Goal: Task Accomplishment & Management: Manage account settings

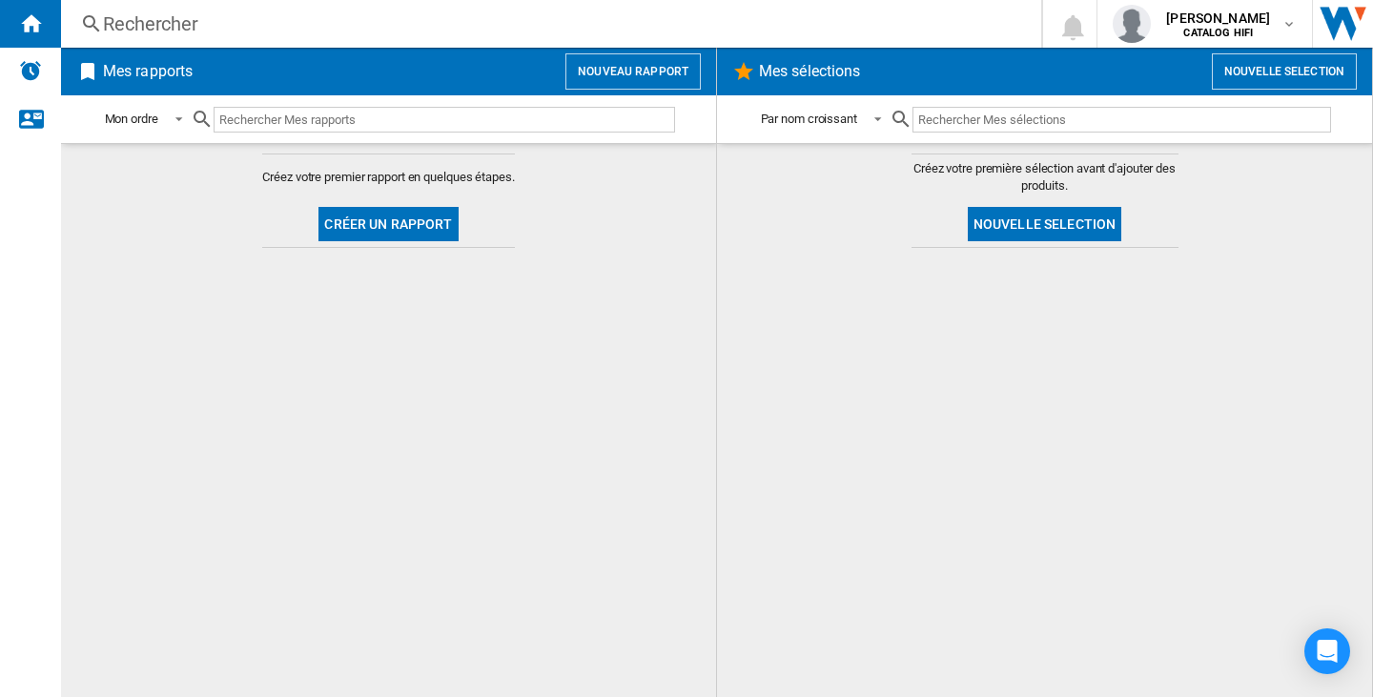
click at [1044, 420] on div at bounding box center [1044, 472] width 617 height 430
click at [1158, 30] on div "button" at bounding box center [1136, 24] width 46 height 38
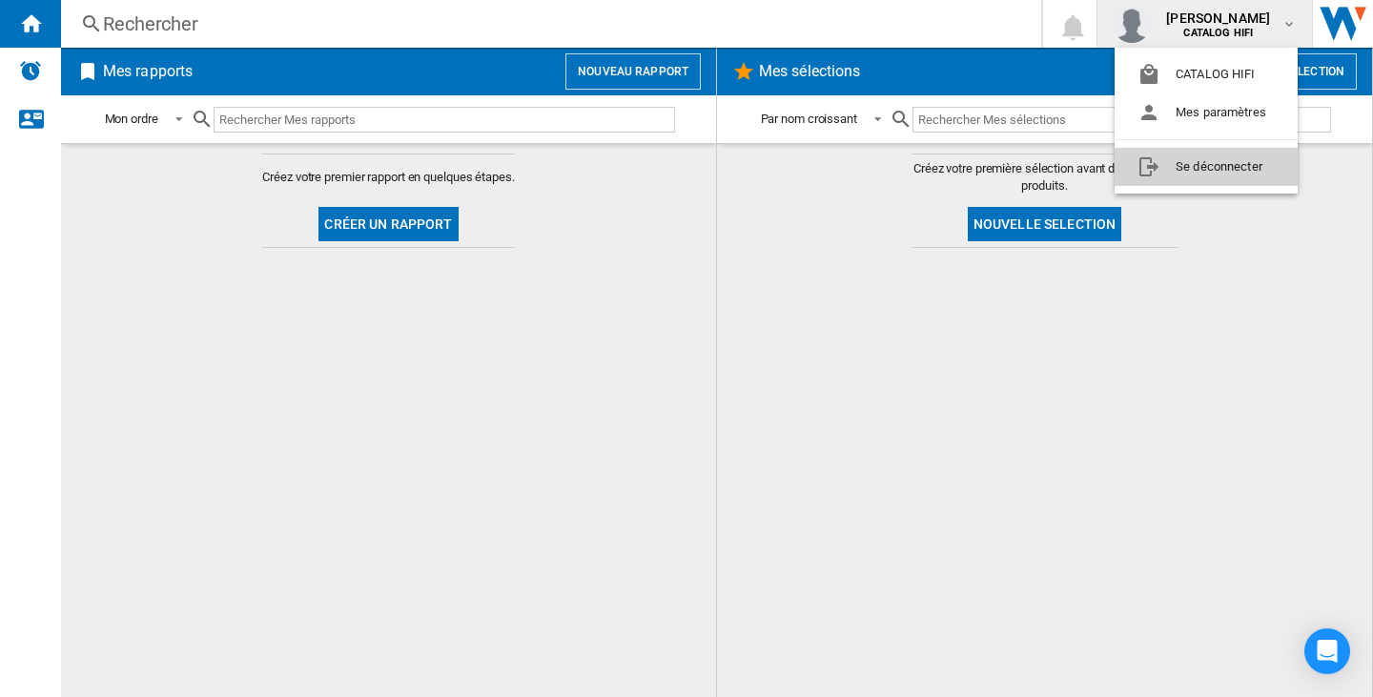
click at [1179, 159] on button "Se déconnecter" at bounding box center [1206, 167] width 183 height 38
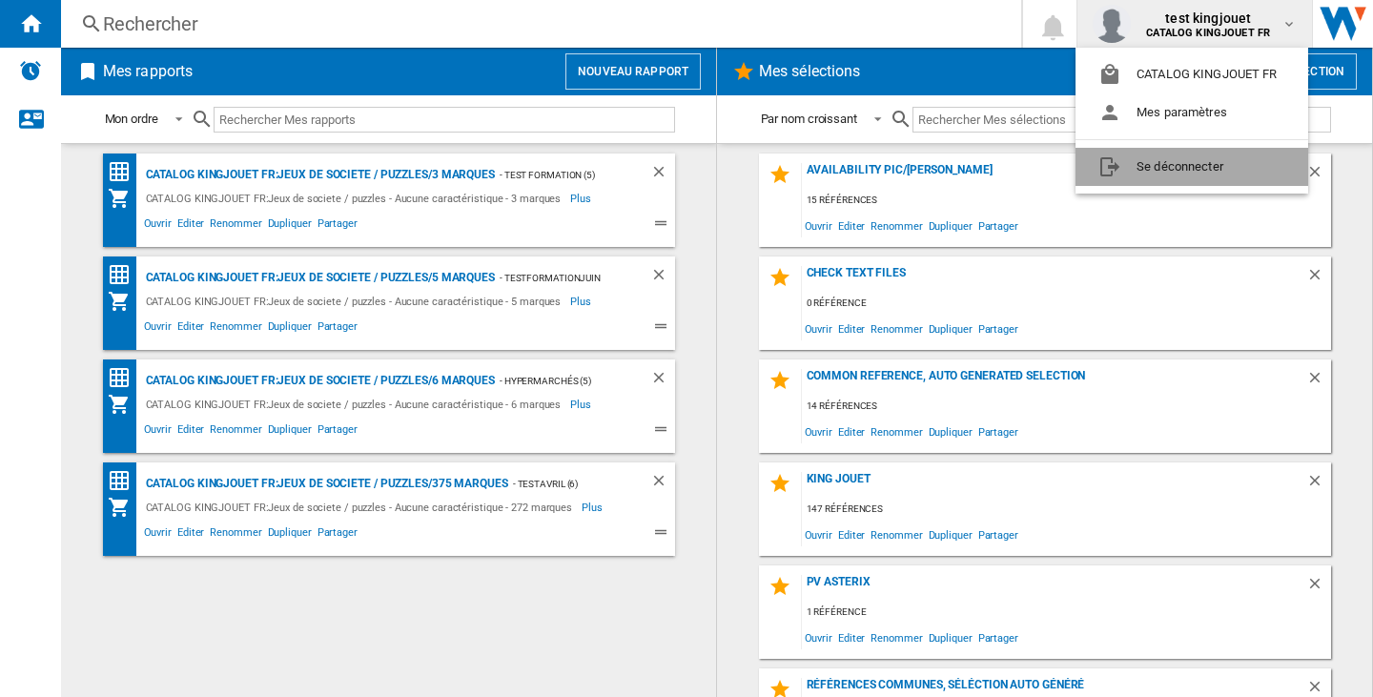
click at [1195, 179] on button "Se déconnecter" at bounding box center [1191, 167] width 233 height 38
